Goal: Book appointment/travel/reservation

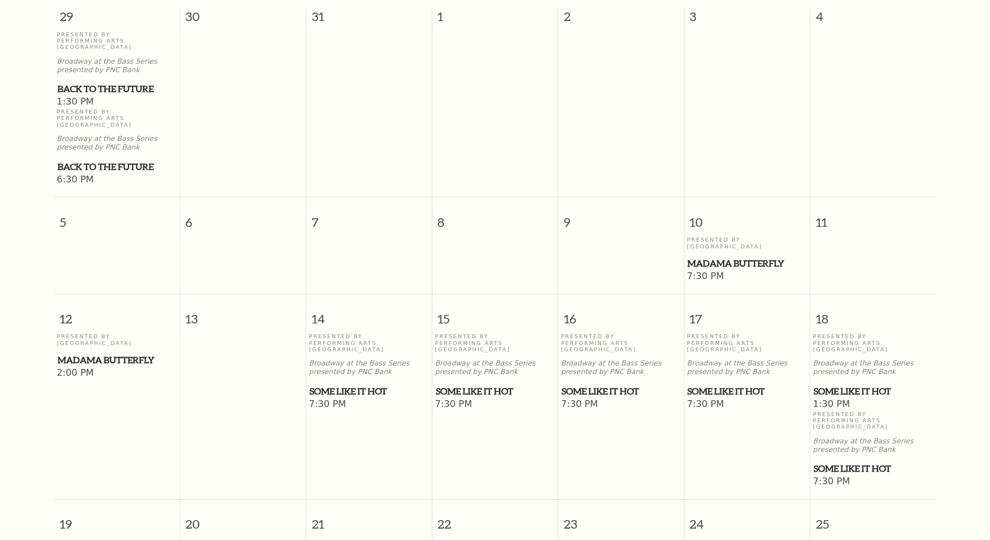
scroll to position [114, 0]
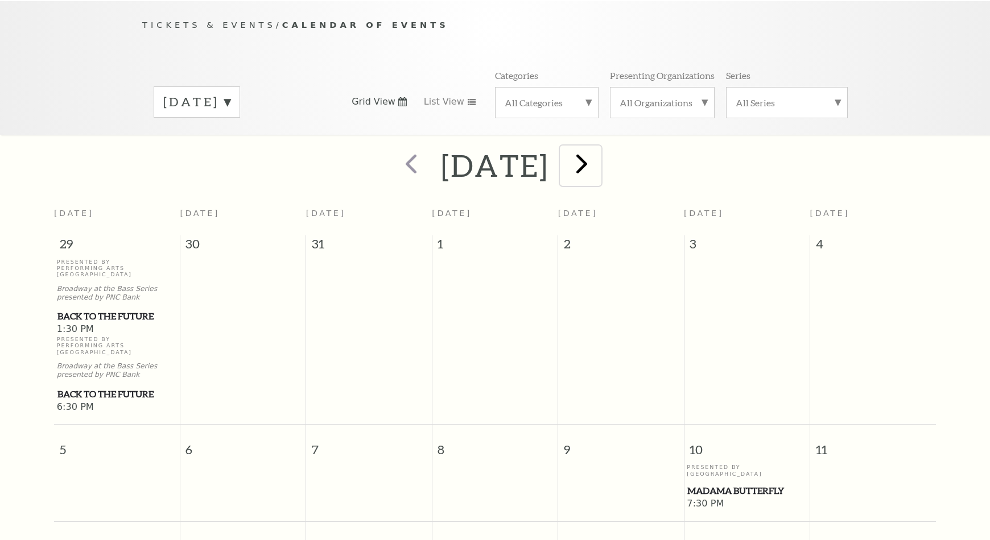
click at [598, 151] on span "next" at bounding box center [582, 163] width 32 height 32
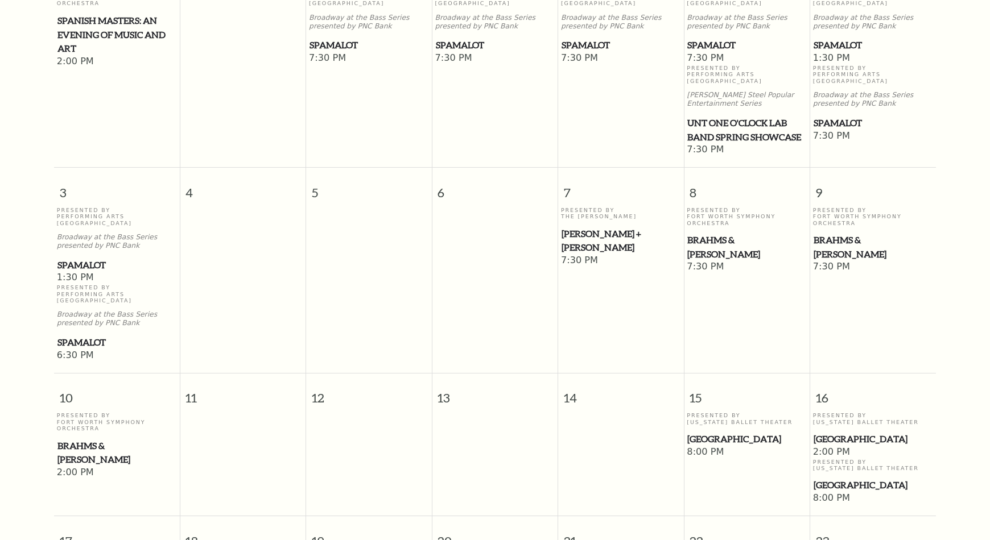
scroll to position [101, 0]
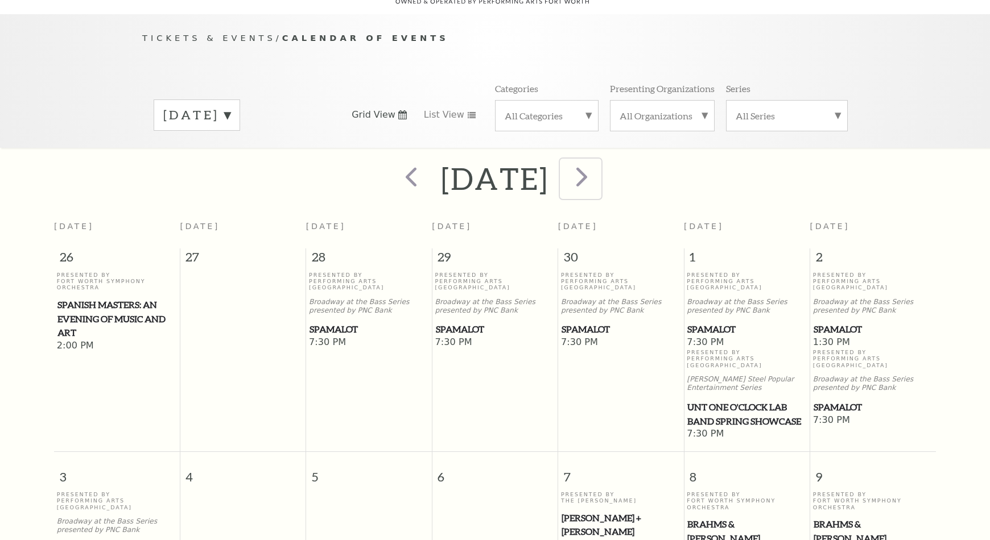
click at [598, 166] on span "next" at bounding box center [582, 176] width 32 height 32
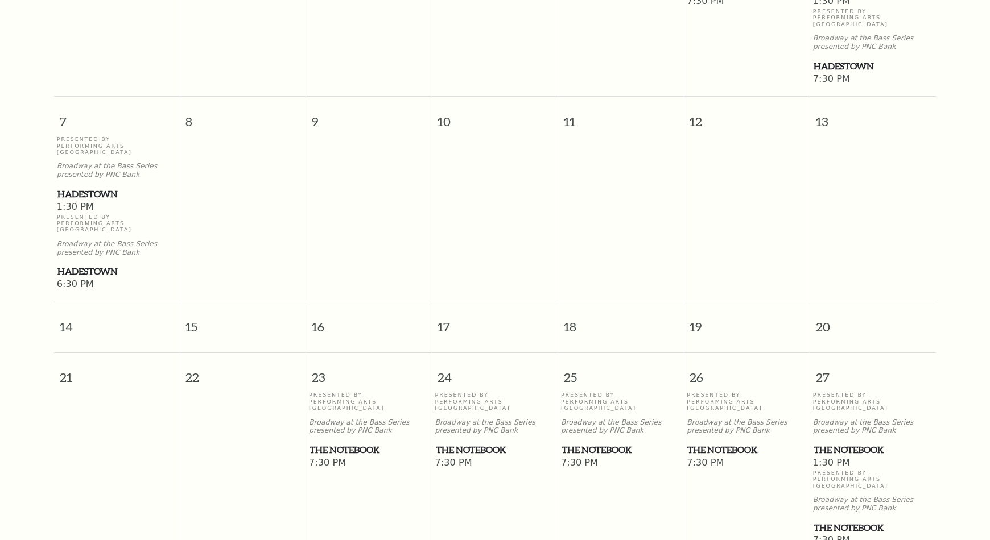
scroll to position [499, 0]
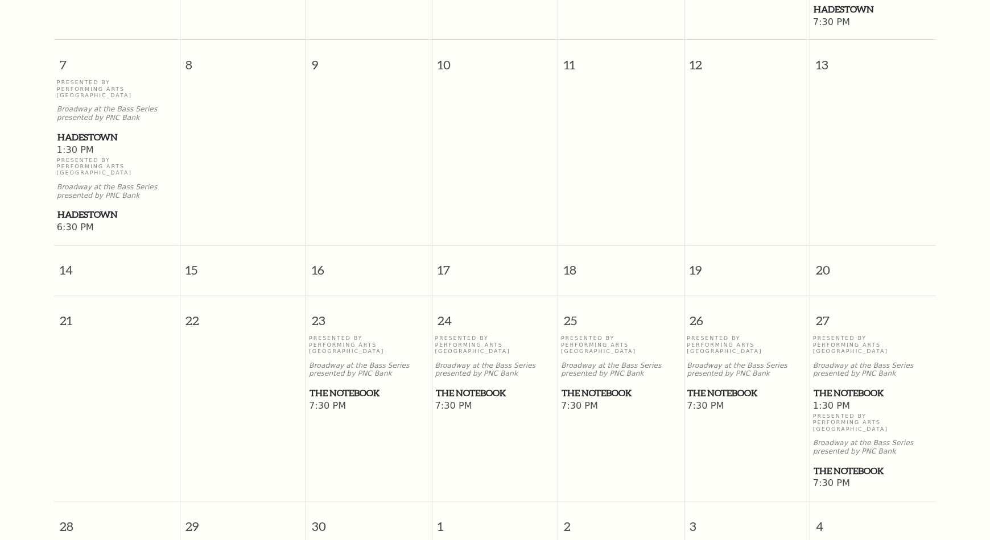
click at [481, 386] on span "The Notebook" at bounding box center [495, 393] width 119 height 14
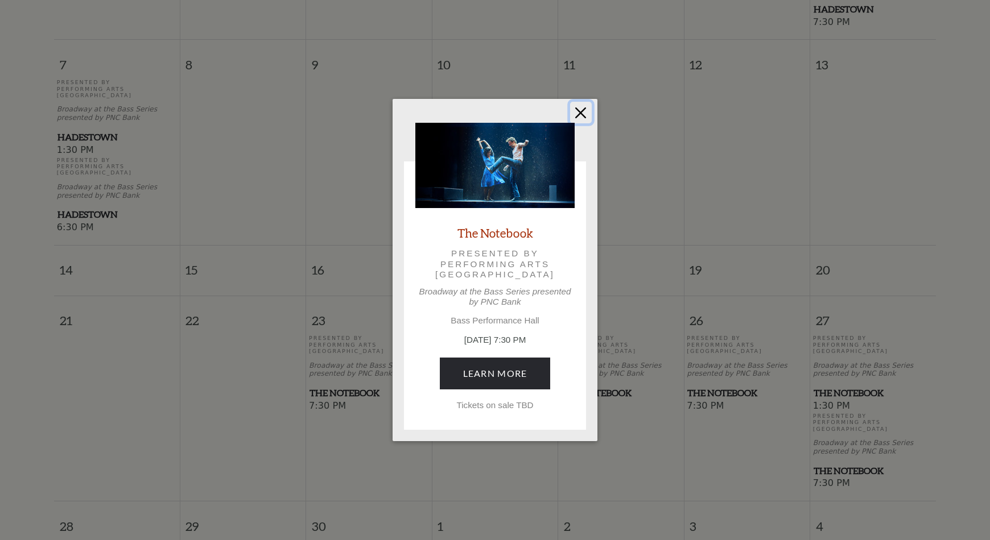
click at [577, 112] on button "Close" at bounding box center [581, 113] width 22 height 22
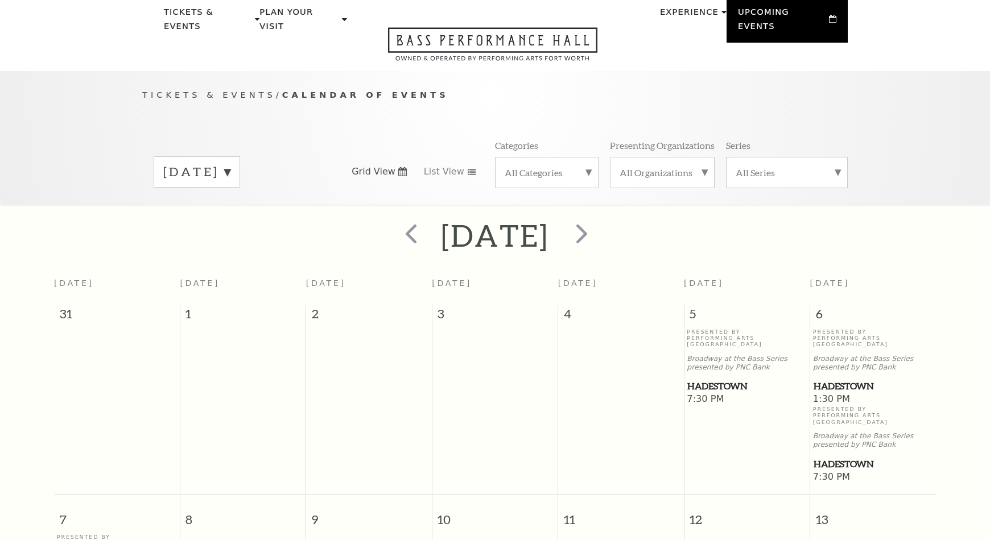
scroll to position [0, 0]
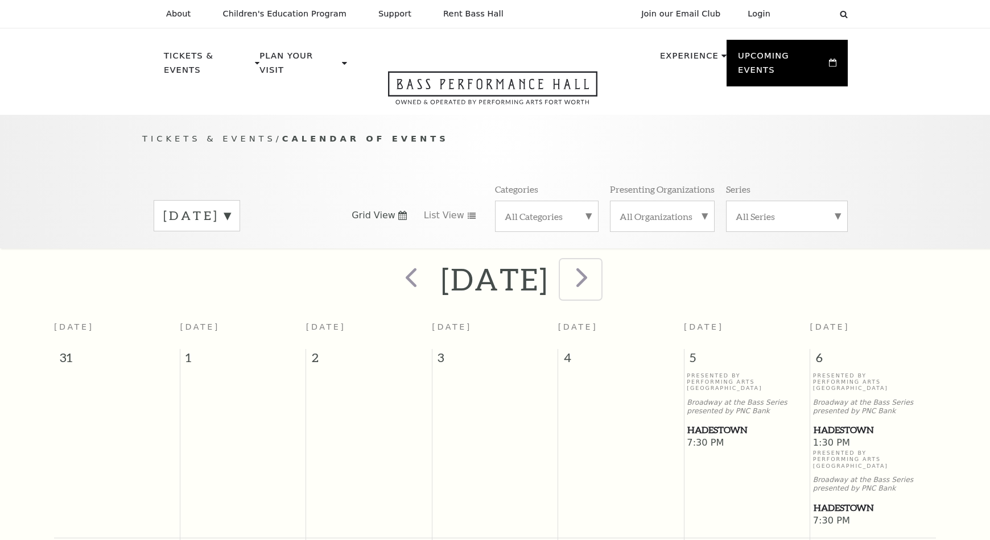
click at [598, 261] on span "next" at bounding box center [582, 277] width 32 height 32
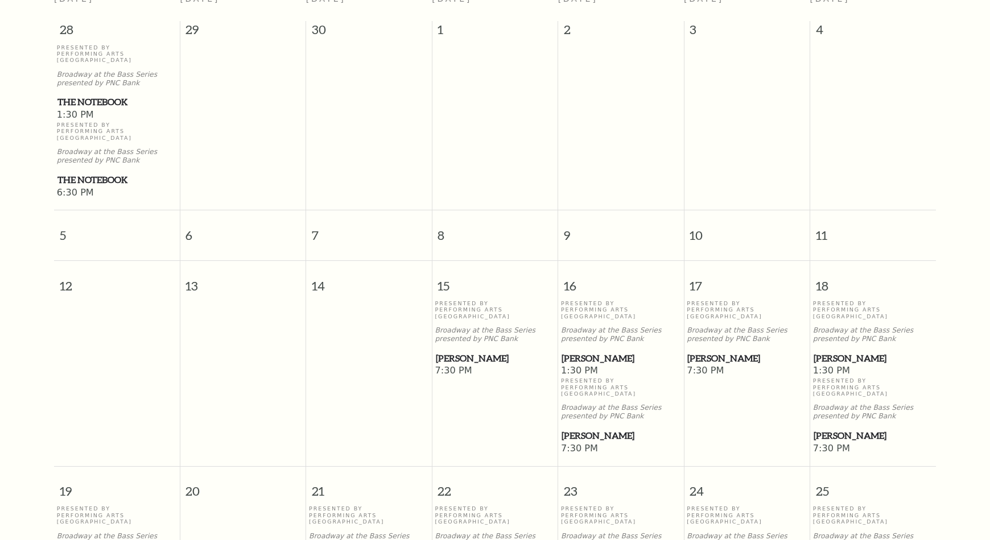
scroll to position [385, 0]
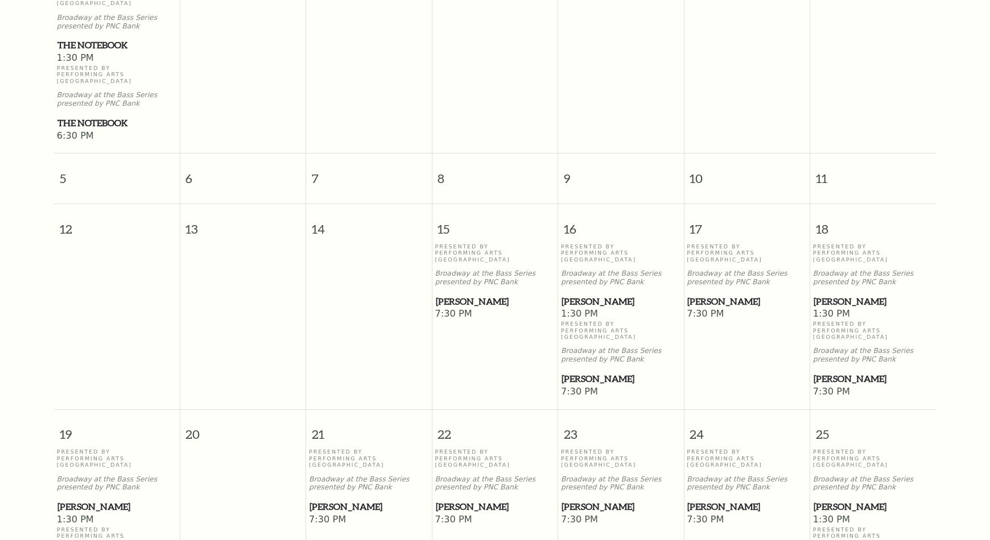
click at [577, 295] on span "[PERSON_NAME]" at bounding box center [621, 302] width 119 height 14
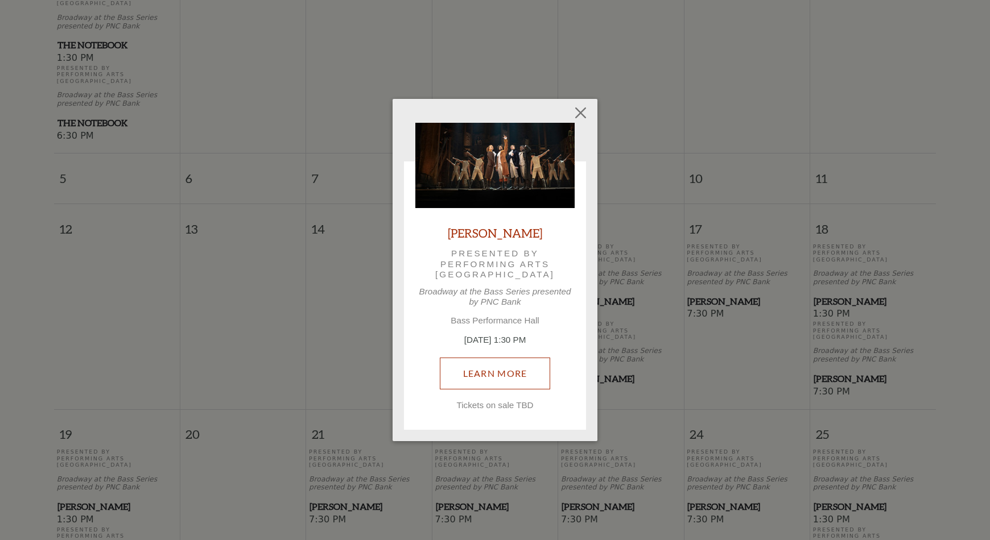
click at [519, 375] on link "Learn More" at bounding box center [495, 374] width 111 height 32
click at [571, 103] on button "Close" at bounding box center [581, 113] width 22 height 22
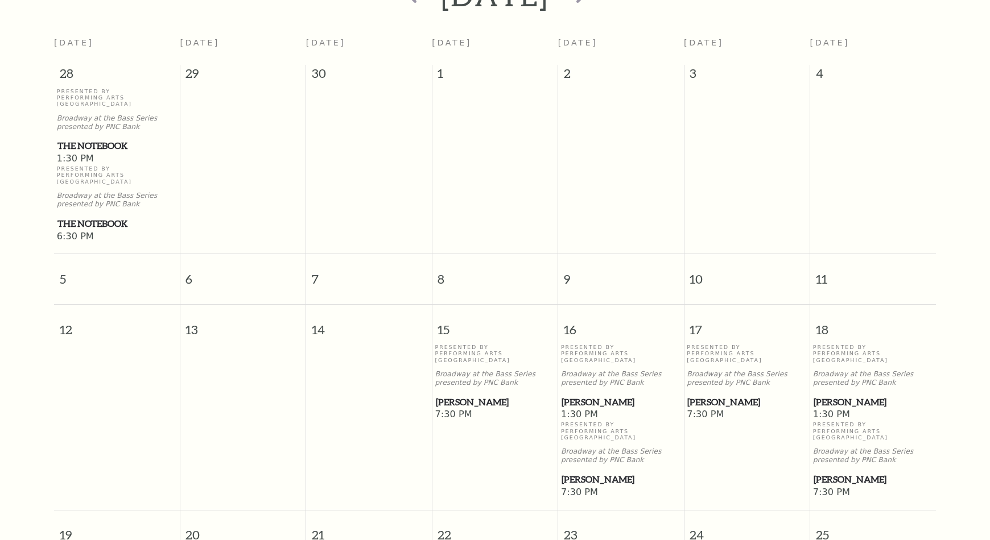
scroll to position [0, 0]
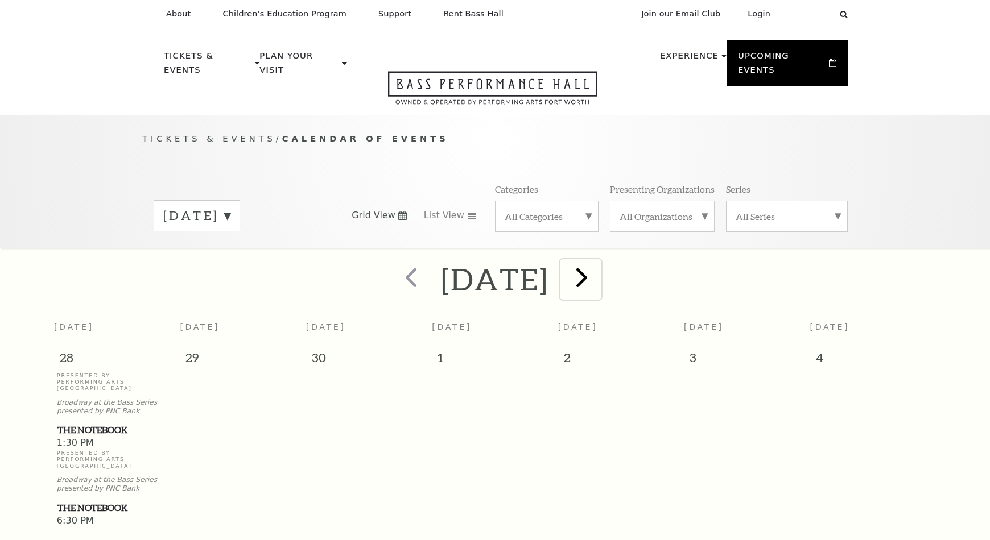
click at [598, 261] on span "next" at bounding box center [582, 277] width 32 height 32
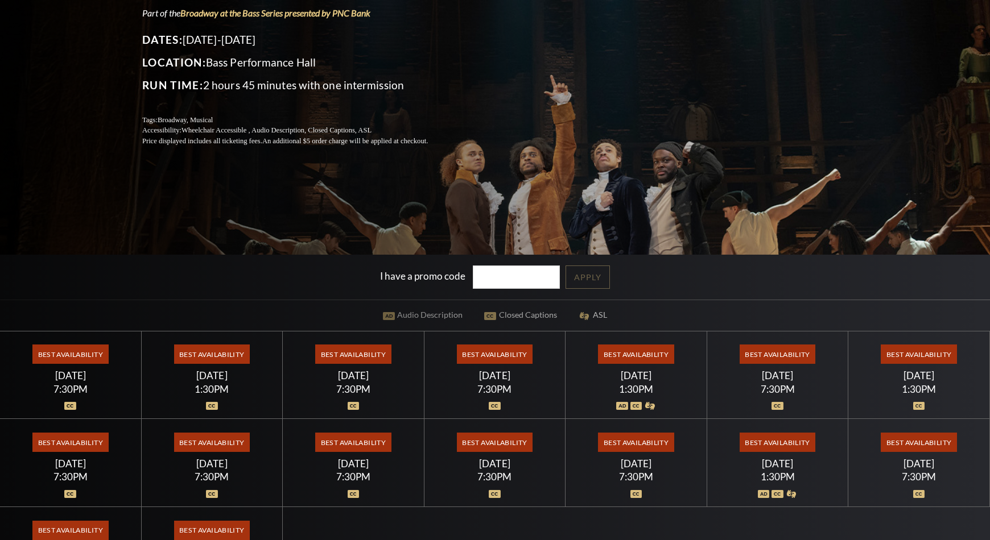
scroll to position [228, 0]
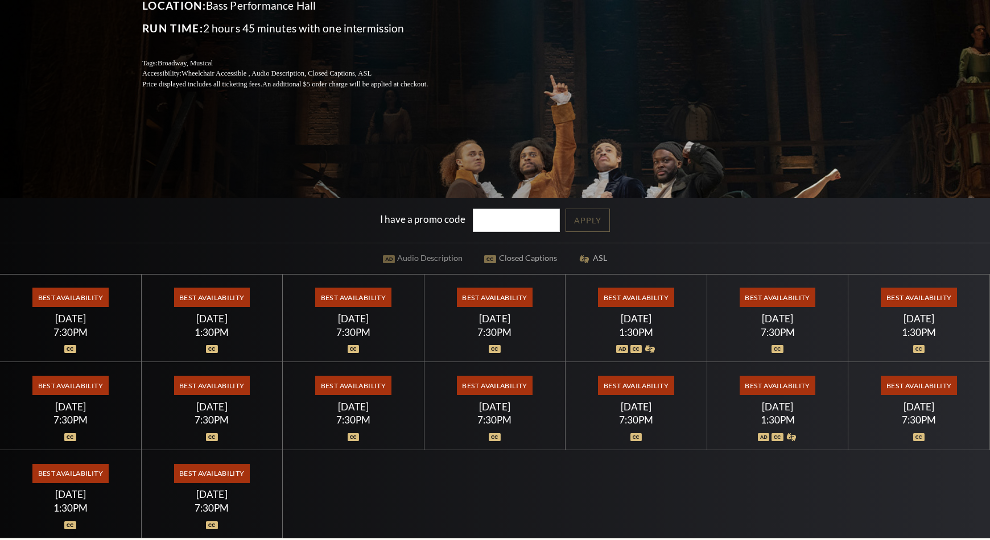
click at [75, 299] on span "Best Availability" at bounding box center [70, 297] width 76 height 19
click at [75, 337] on div "7:30PM" at bounding box center [71, 333] width 114 height 10
click at [75, 312] on div "Best Availability [DATE] 7:30PM" at bounding box center [71, 319] width 142 height 88
click at [72, 297] on span "Best Availability" at bounding box center [70, 297] width 76 height 19
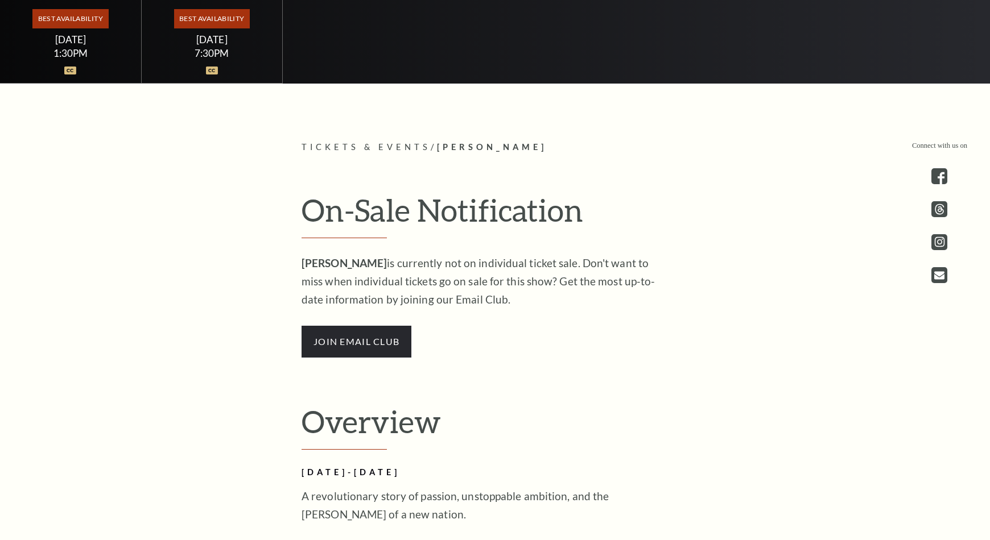
scroll to position [740, 0]
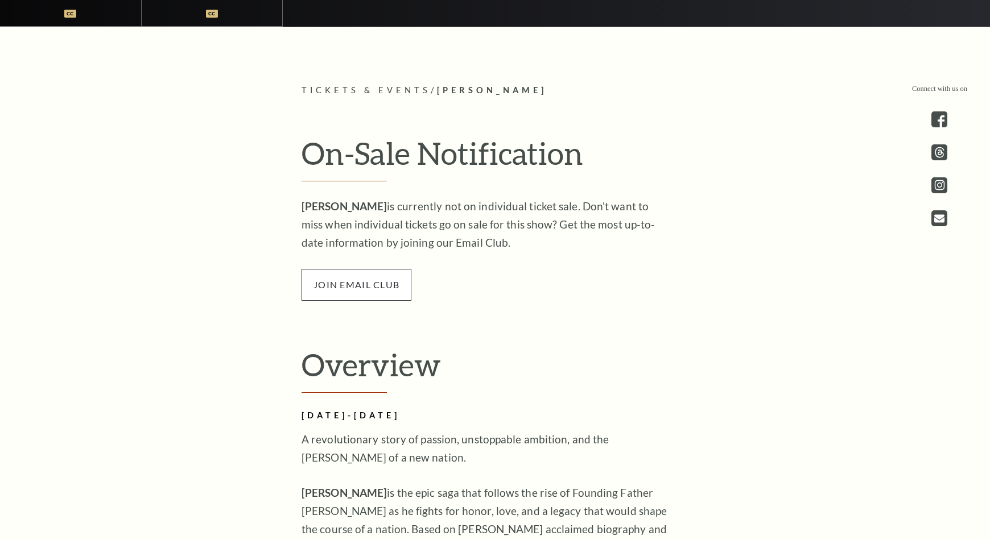
click at [346, 285] on span "join email club" at bounding box center [357, 285] width 110 height 32
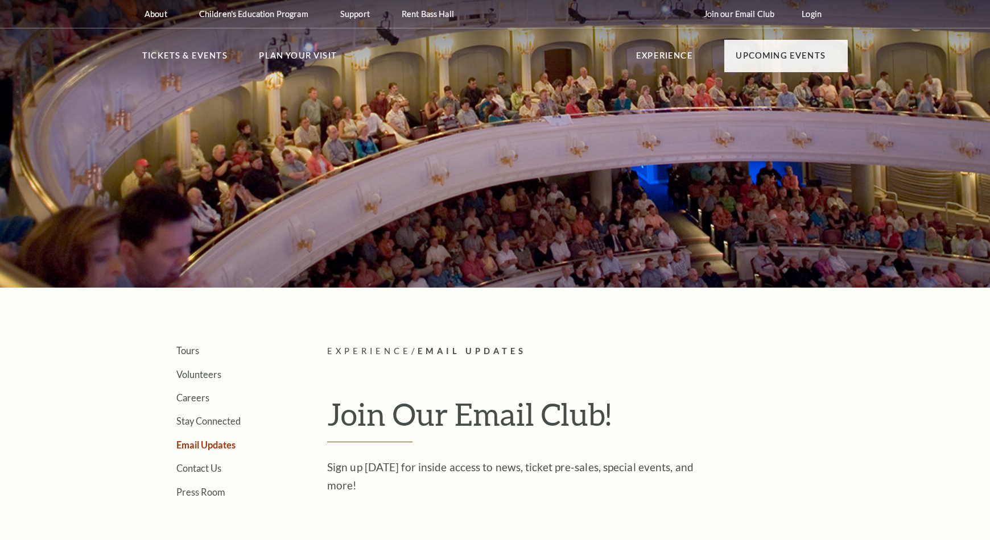
scroll to position [14, 0]
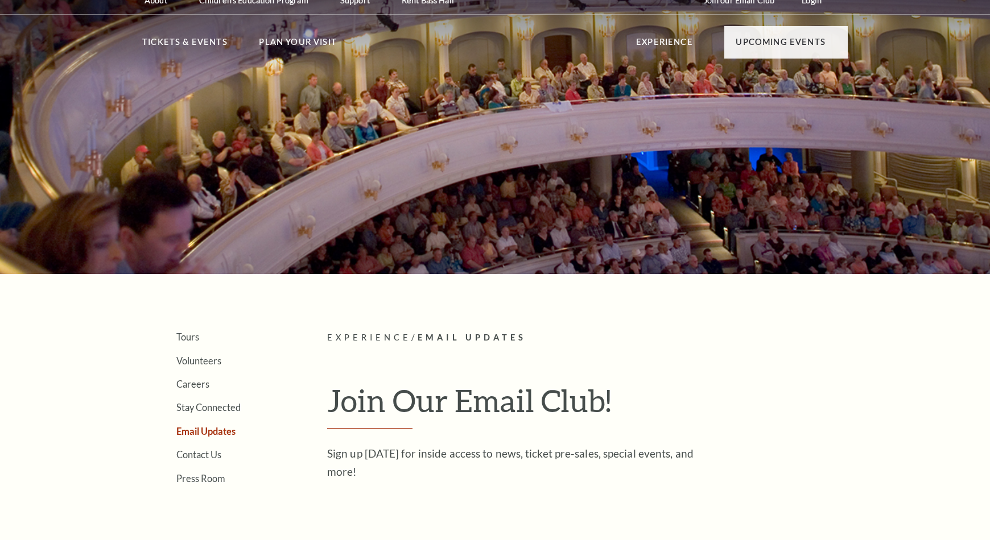
click at [489, 336] on span "Email Updates" at bounding box center [472, 338] width 109 height 10
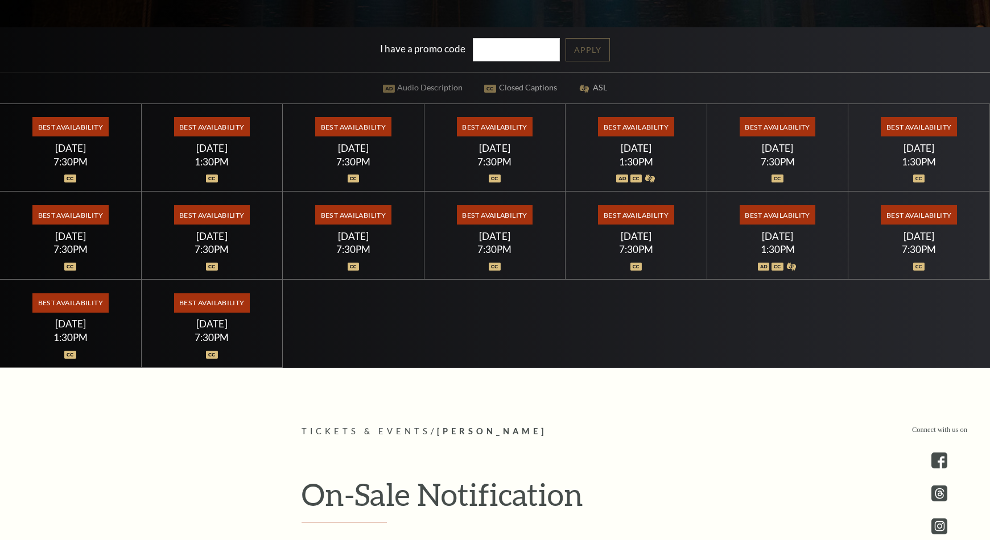
scroll to position [341, 0]
